Goal: Check status

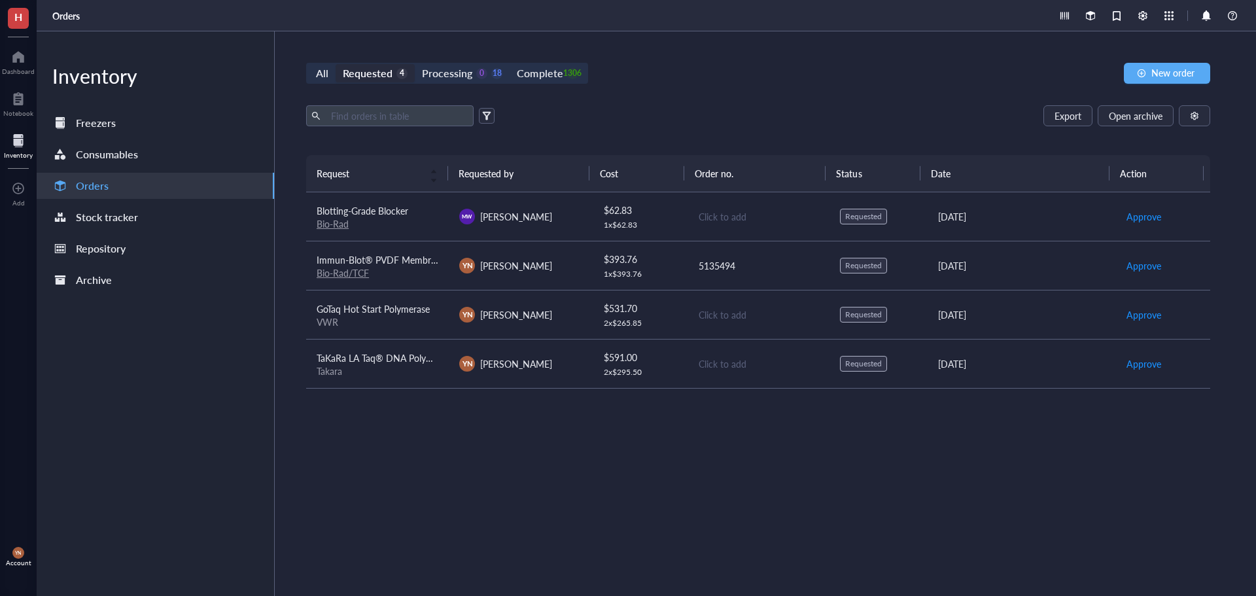
click at [640, 133] on div "Export Open archive Requester Requested on Source / Vendor Last updated" at bounding box center [758, 130] width 904 height 50
click at [494, 72] on div "18" at bounding box center [496, 73] width 11 height 11
click at [415, 64] on input "Processing 0 18" at bounding box center [415, 64] width 0 height 0
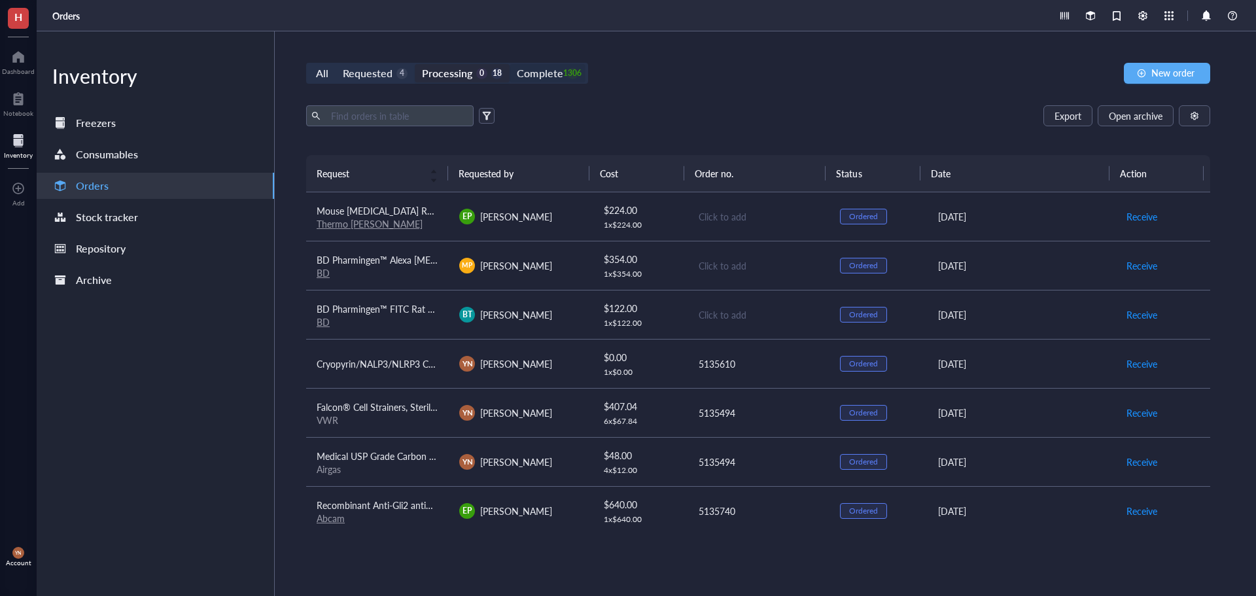
click at [546, 69] on div "Complete" at bounding box center [540, 73] width 46 height 18
click at [510, 64] on input "Complete 1306" at bounding box center [510, 64] width 0 height 0
click at [373, 119] on input "text" at bounding box center [397, 116] width 143 height 20
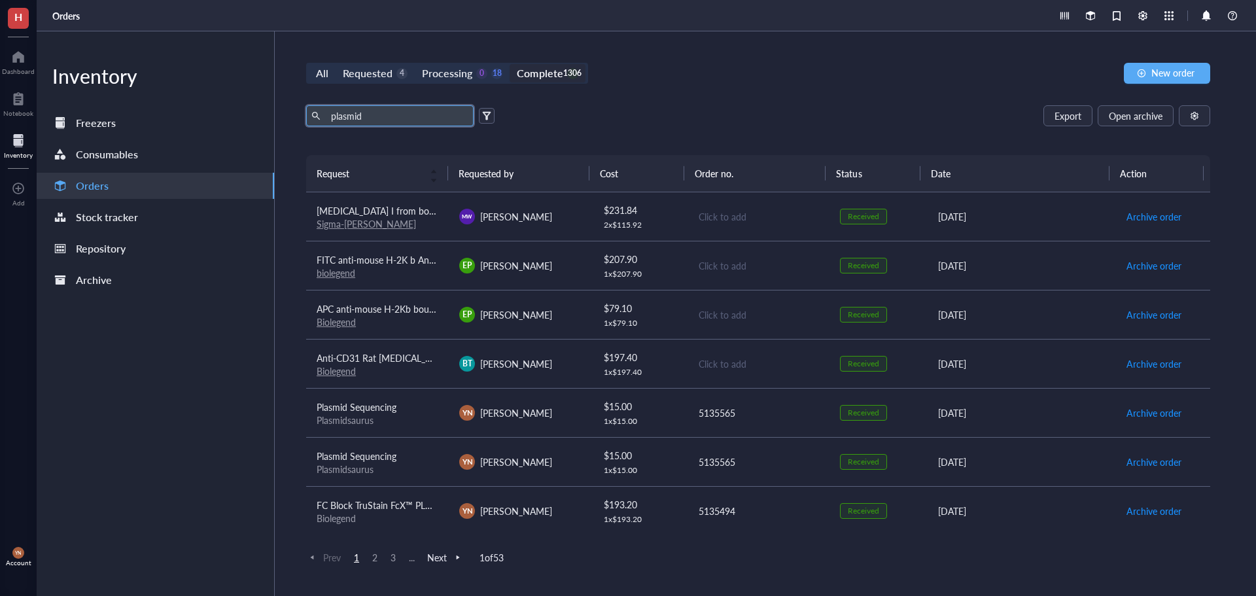
type input "plasmid"
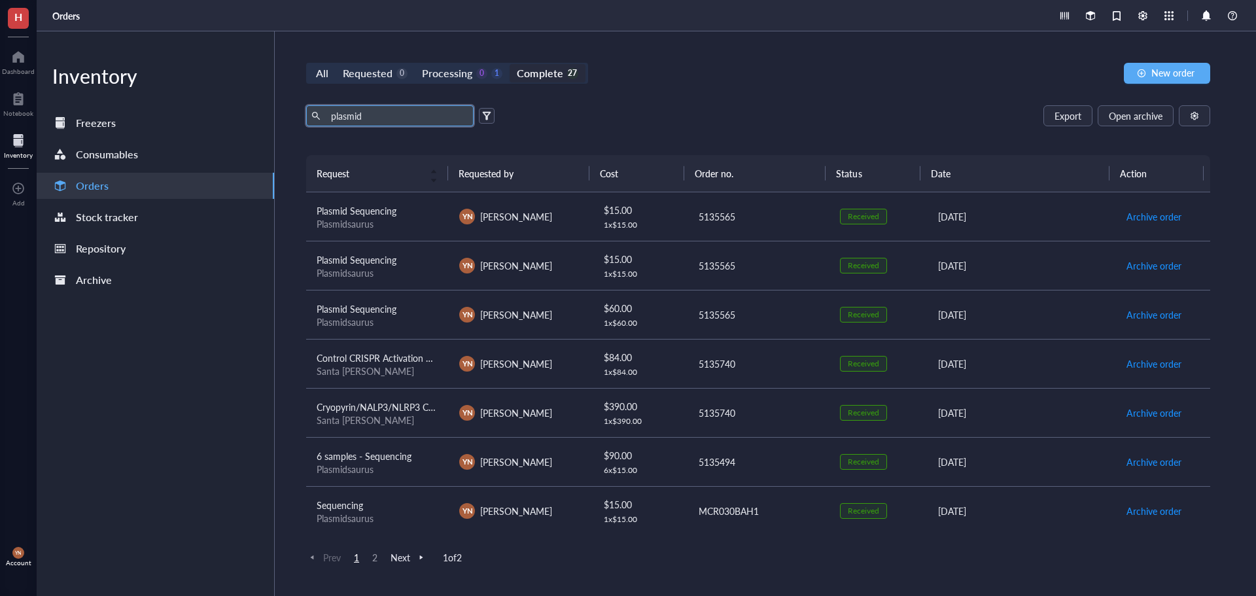
click at [408, 459] on span "6 samples - Sequencing" at bounding box center [364, 455] width 95 height 13
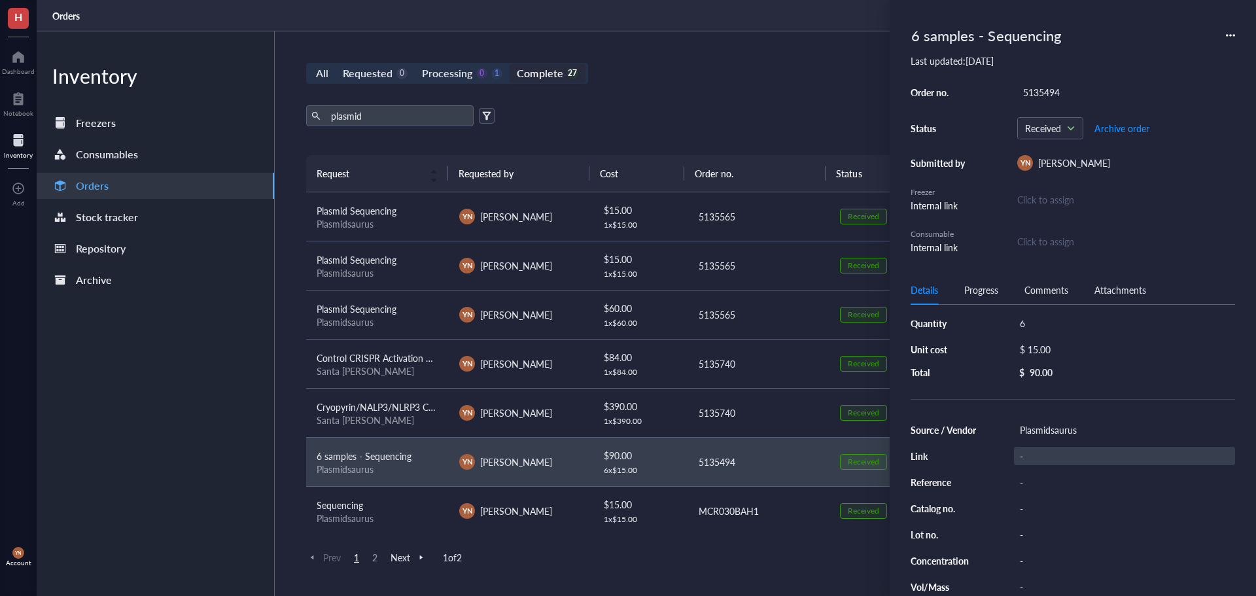
scroll to position [67, 0]
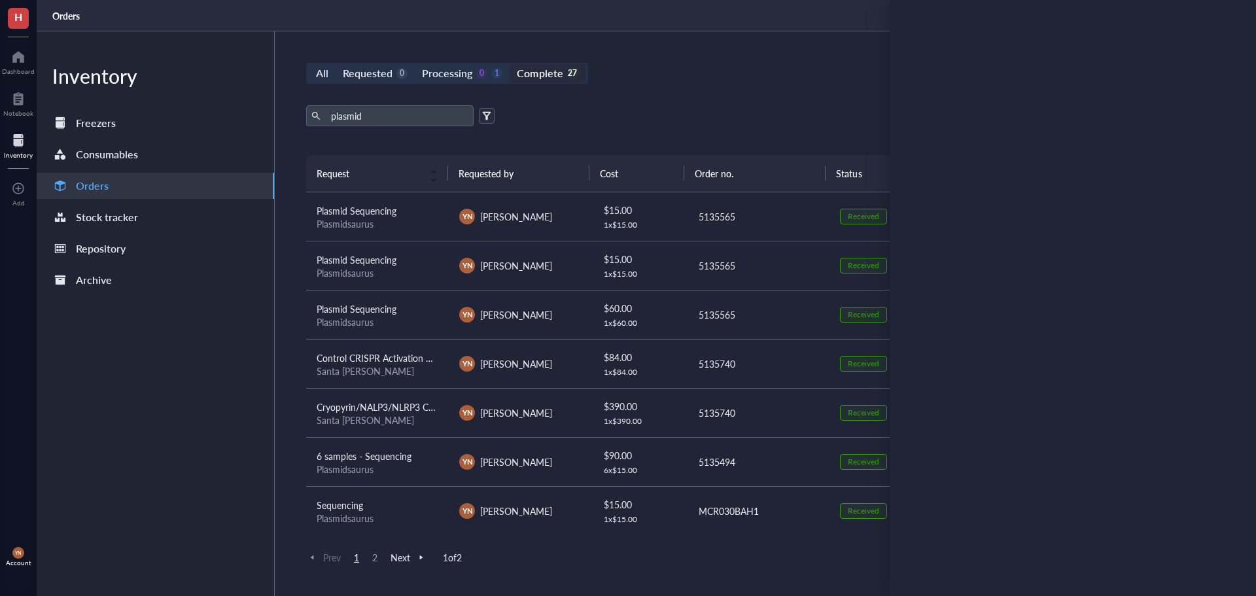
click at [715, 106] on div "plasmid Export Open archive" at bounding box center [758, 115] width 904 height 21
